Goal: Task Accomplishment & Management: Manage account settings

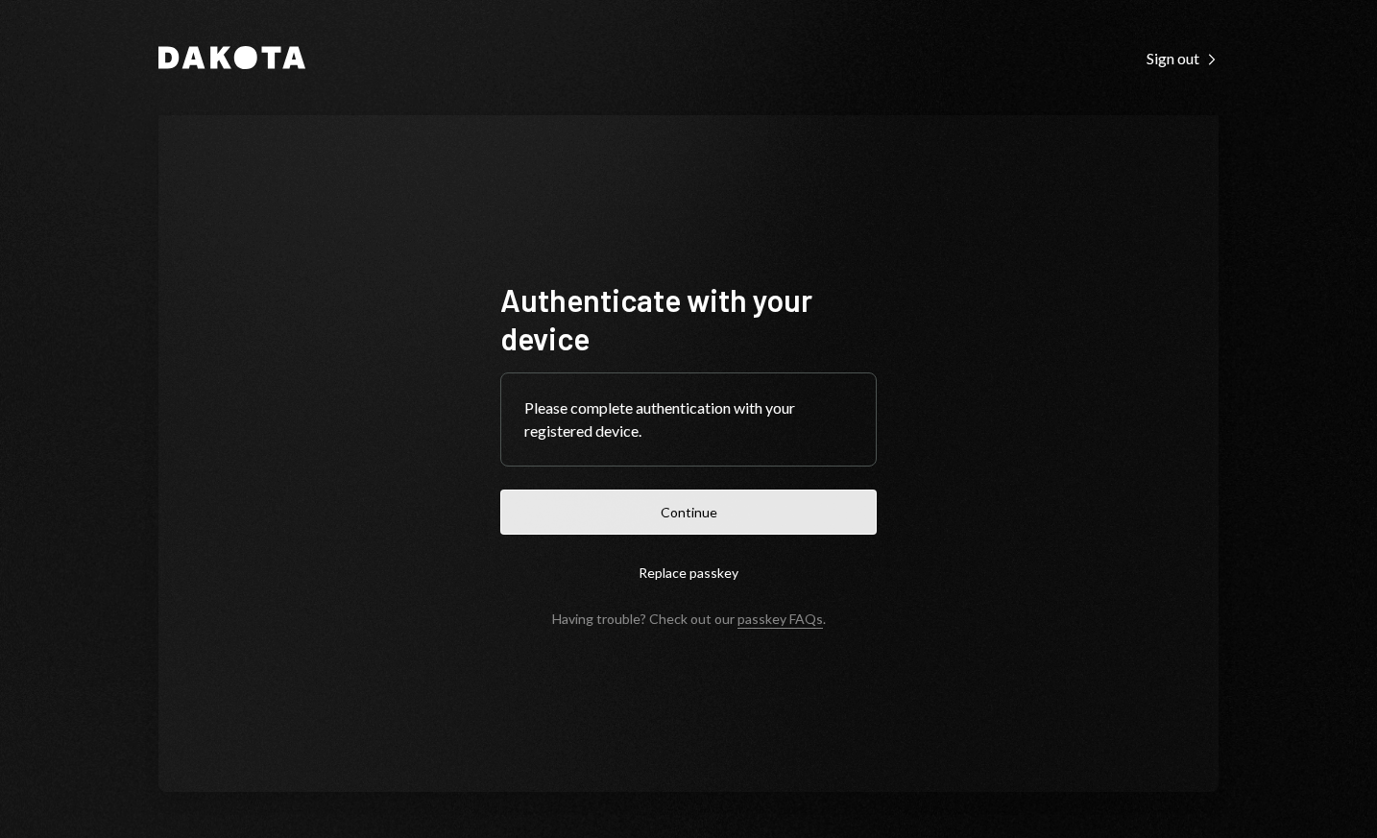
click at [735, 521] on button "Continue" at bounding box center [688, 512] width 376 height 45
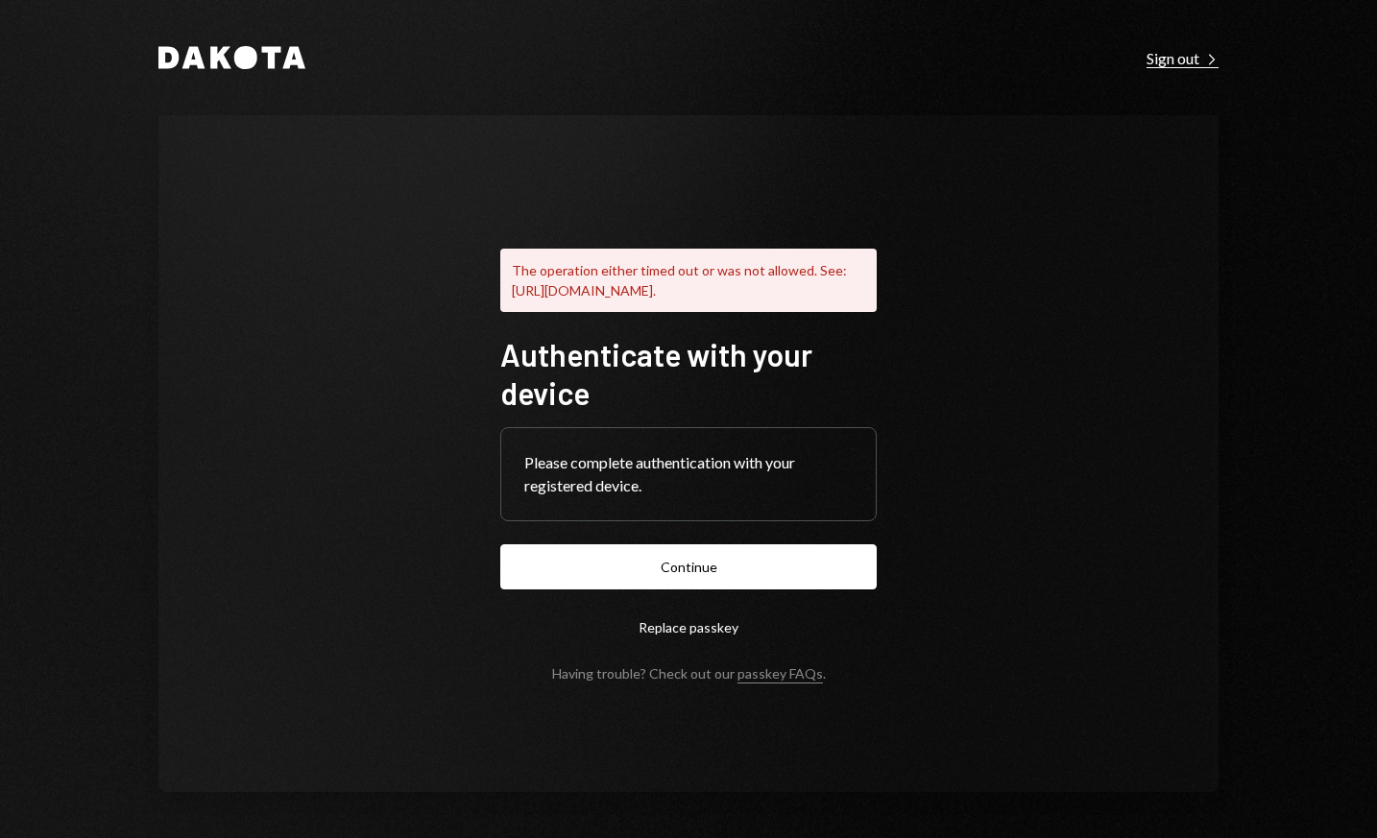
click at [1189, 65] on div "Sign out Right Caret" at bounding box center [1183, 58] width 72 height 19
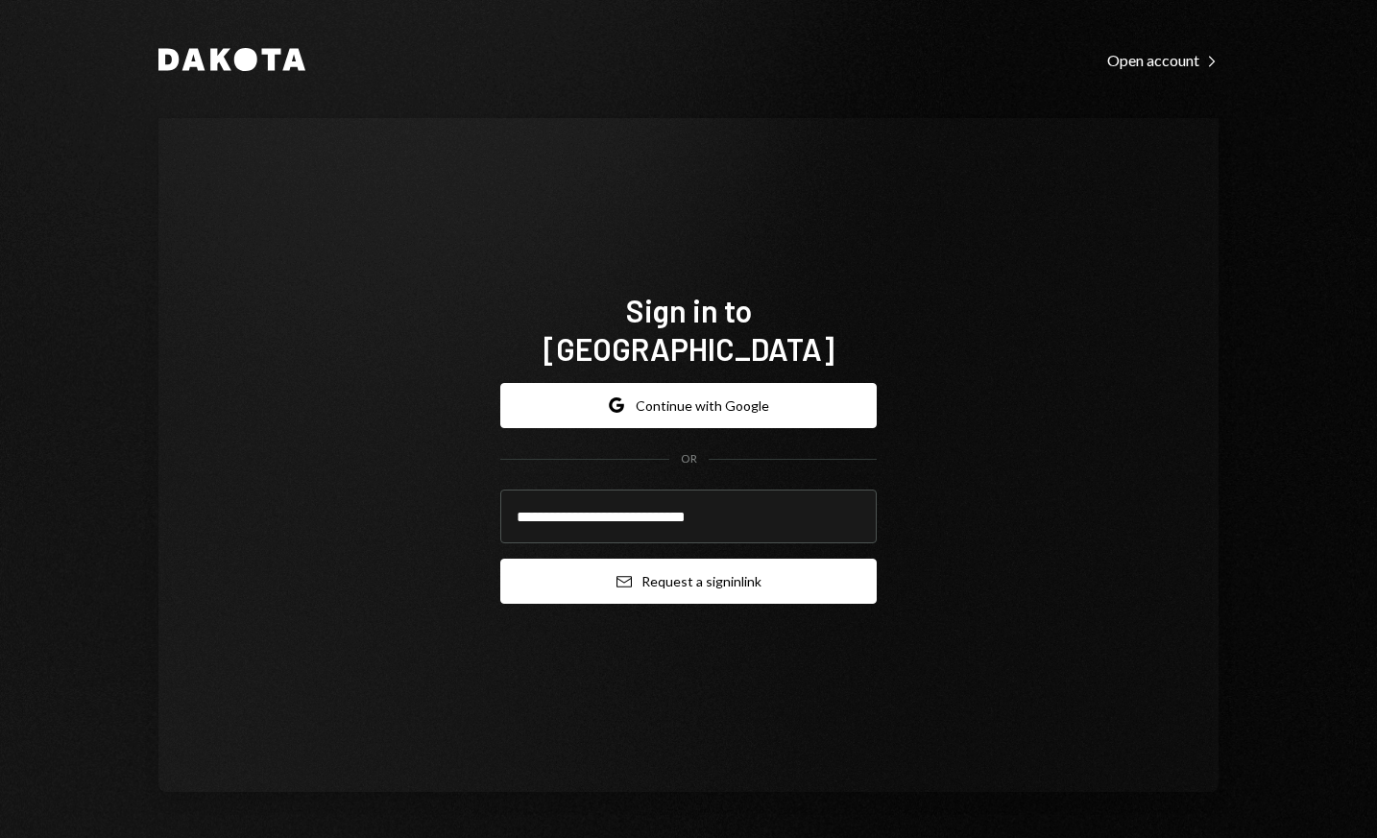
type input "**********"
click at [700, 571] on button "Email Request a sign in link" at bounding box center [688, 581] width 376 height 45
